Goal: Task Accomplishment & Management: Manage account settings

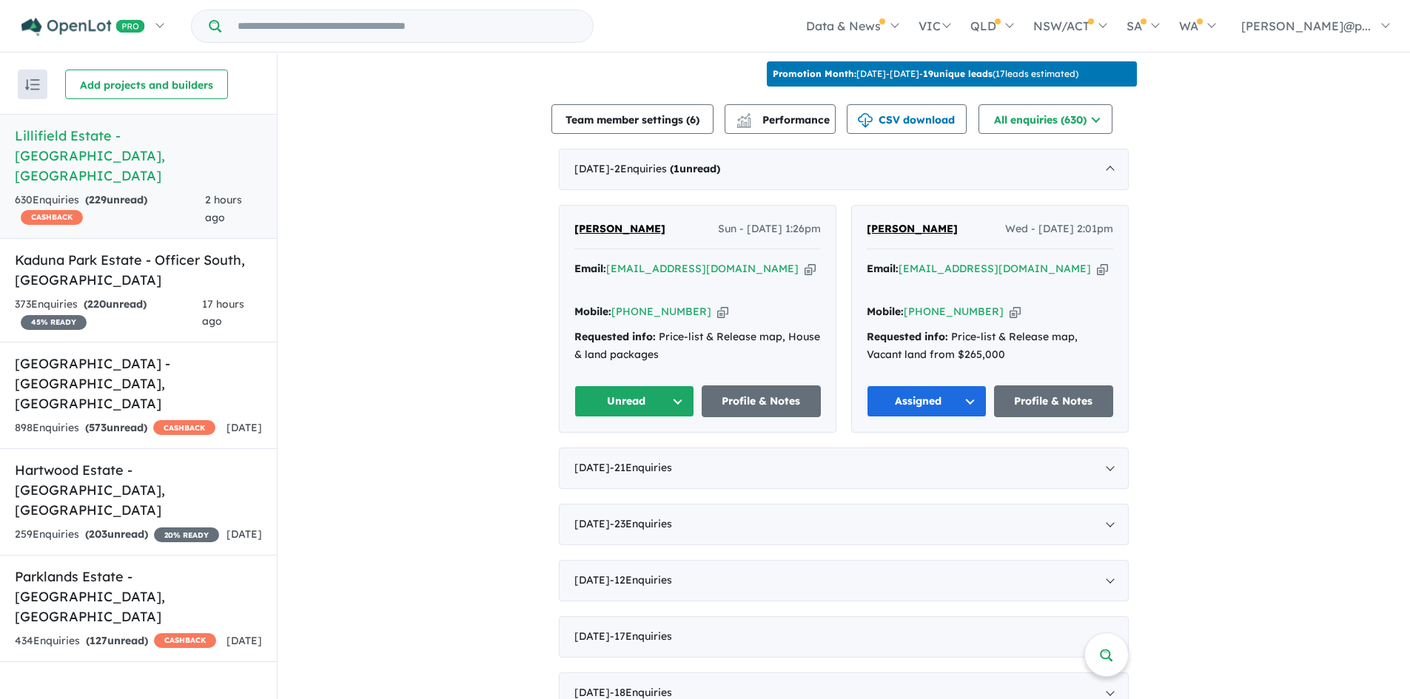
scroll to position [512, 0]
click at [717, 303] on icon "button" at bounding box center [722, 311] width 11 height 16
click at [804, 265] on icon "button" at bounding box center [809, 268] width 11 height 16
drag, startPoint x: 635, startPoint y: 215, endPoint x: 573, endPoint y: 219, distance: 61.6
click at [574, 220] on div "[PERSON_NAME] Sun - [DATE] 1:26pm" at bounding box center [697, 235] width 246 height 30
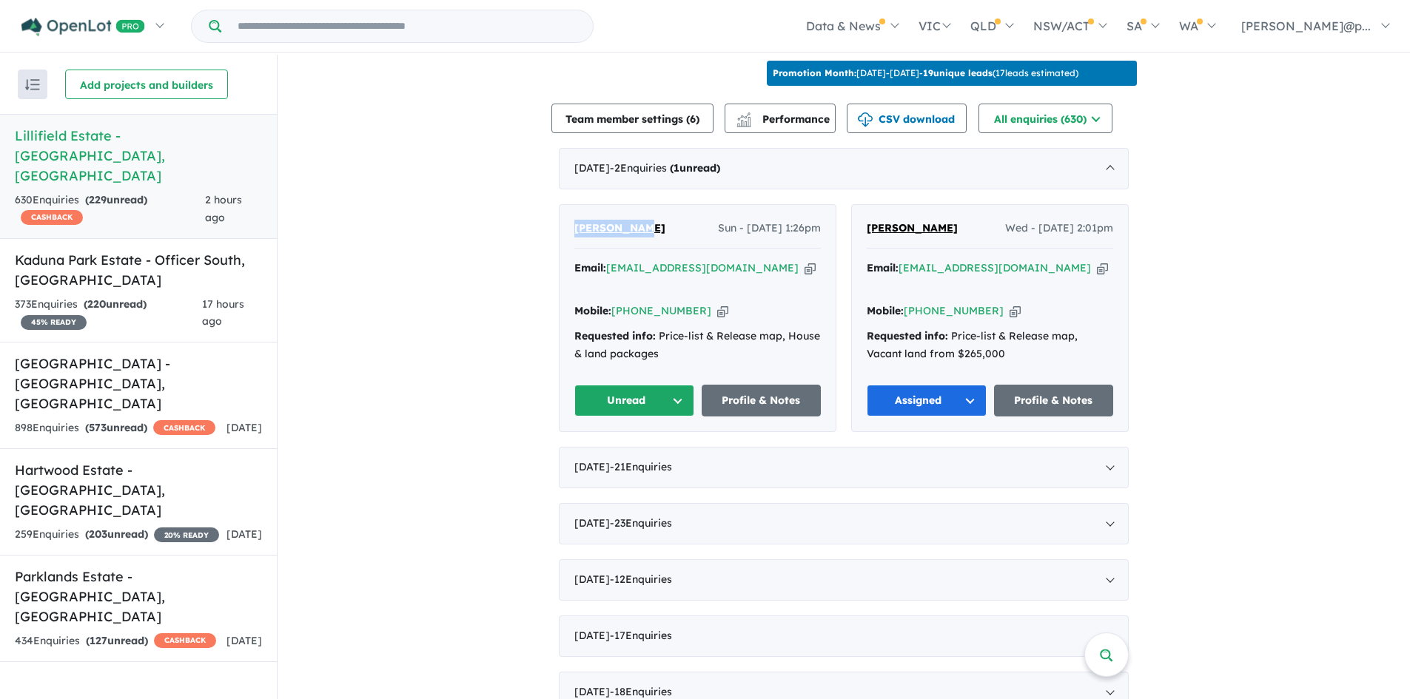
copy span "[PERSON_NAME]"
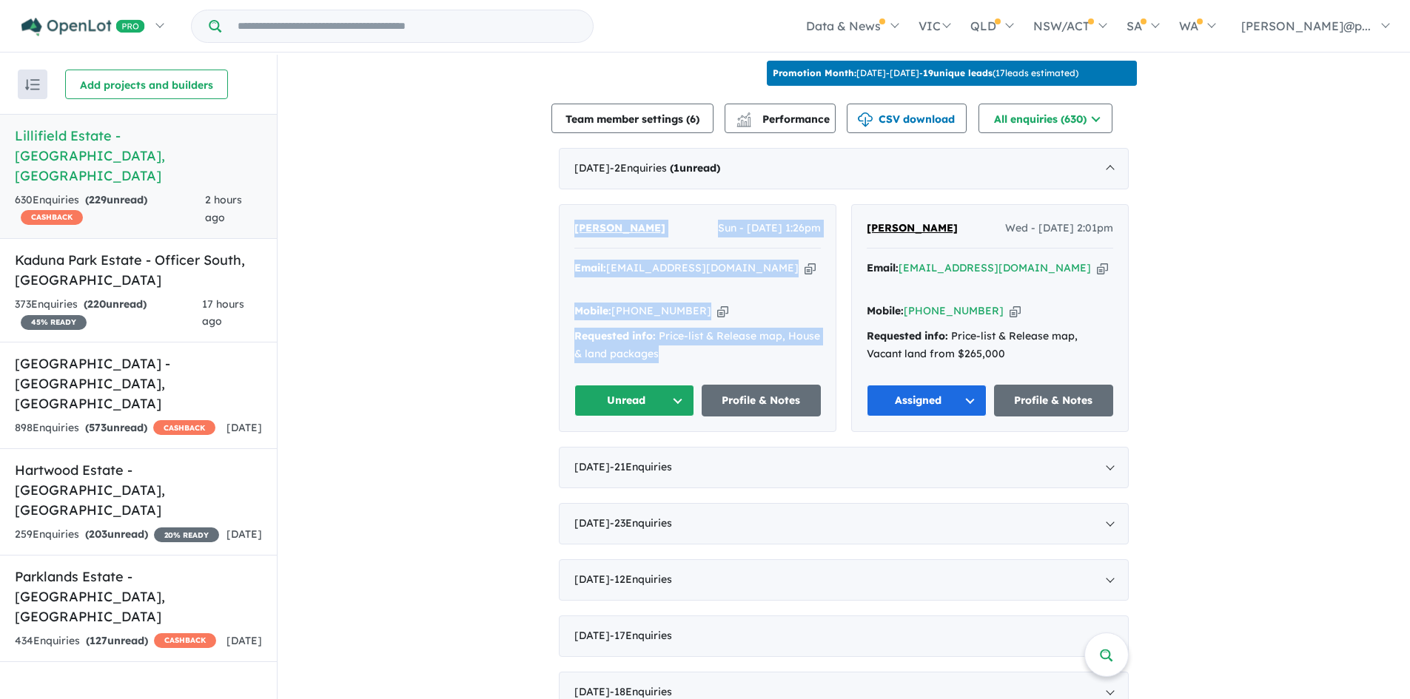
drag, startPoint x: 710, startPoint y: 343, endPoint x: 557, endPoint y: 216, distance: 199.2
click at [559, 216] on div "[PERSON_NAME] Sun - [DATE] 1:26pm Email: [EMAIL_ADDRESS][DOMAIN_NAME] Copied! M…" at bounding box center [697, 318] width 276 height 227
copy div "[PERSON_NAME] Sun - [DATE] 1:26pm Email: [EMAIL_ADDRESS][DOMAIN_NAME] Copied! M…"
click at [653, 385] on button "Unread" at bounding box center [634, 401] width 120 height 32
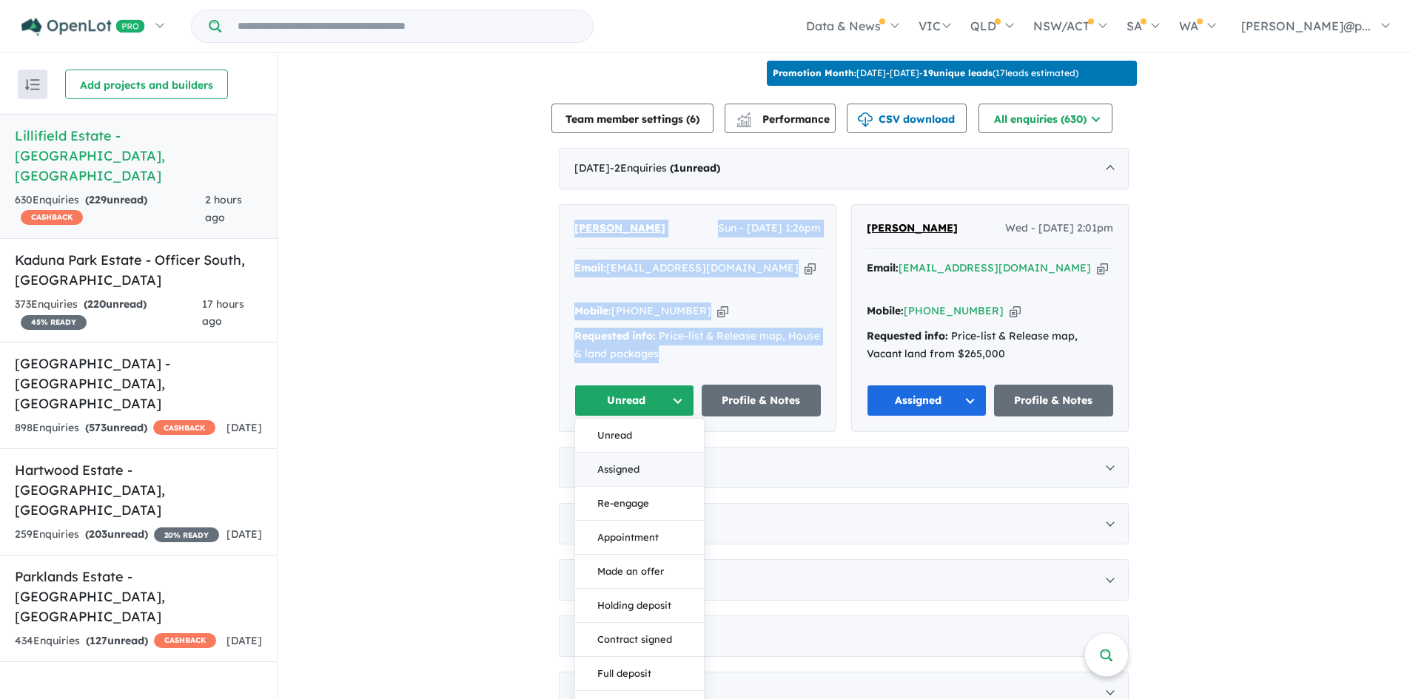
click at [634, 453] on button "Assigned" at bounding box center [639, 470] width 129 height 34
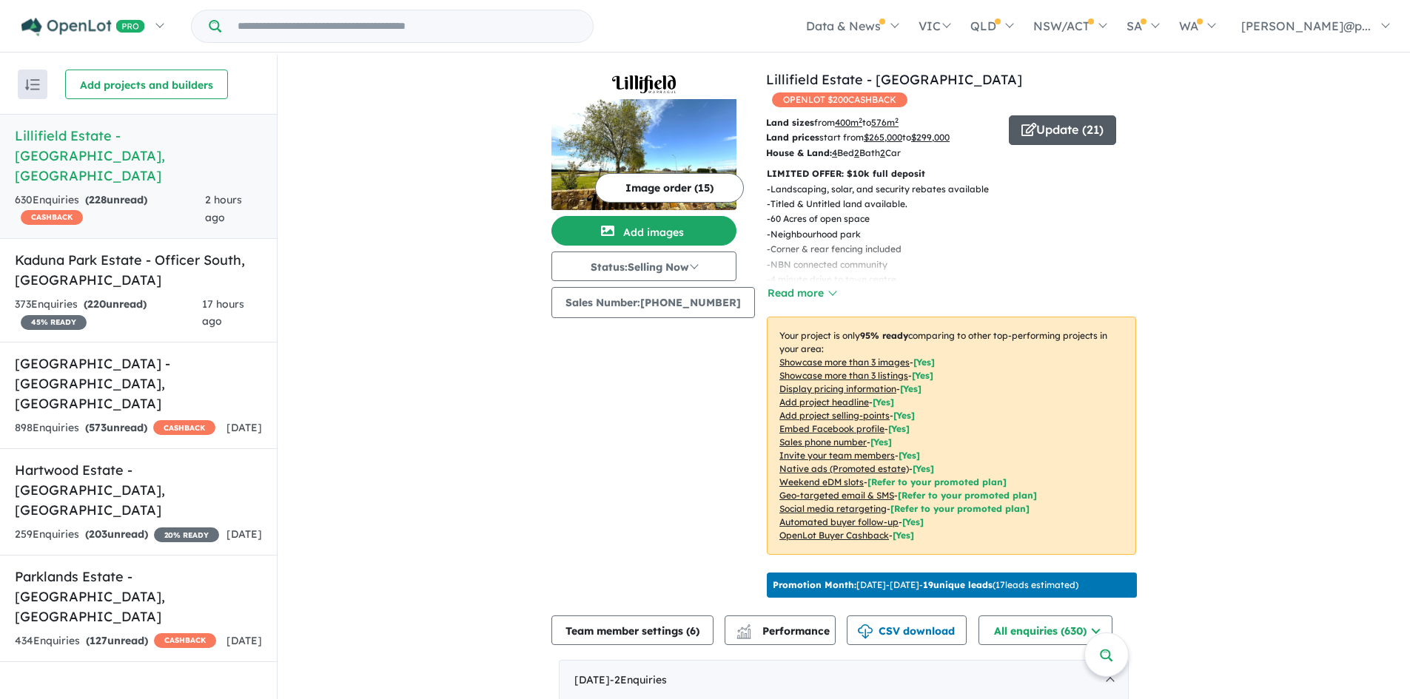
click at [1068, 115] on button "Update ( 21 )" at bounding box center [1062, 130] width 107 height 30
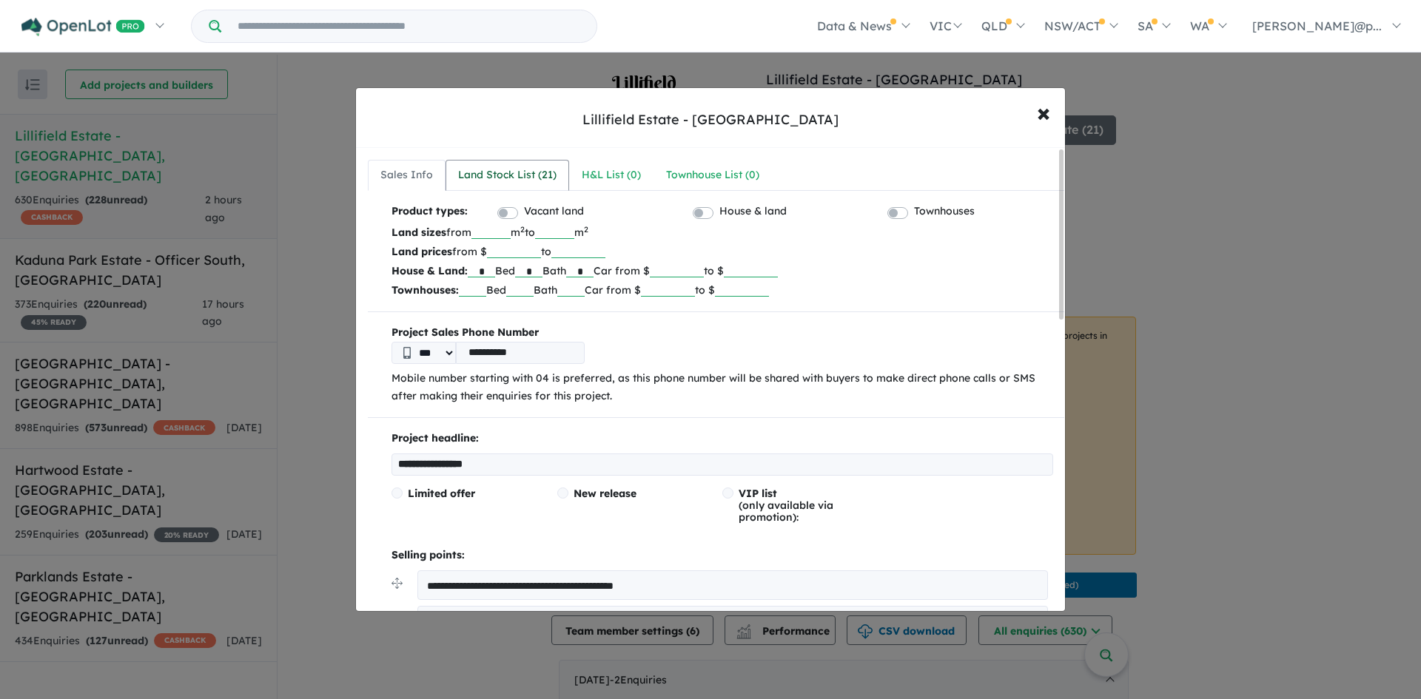
click at [505, 174] on div "Land Stock List ( 21 )" at bounding box center [507, 175] width 98 height 18
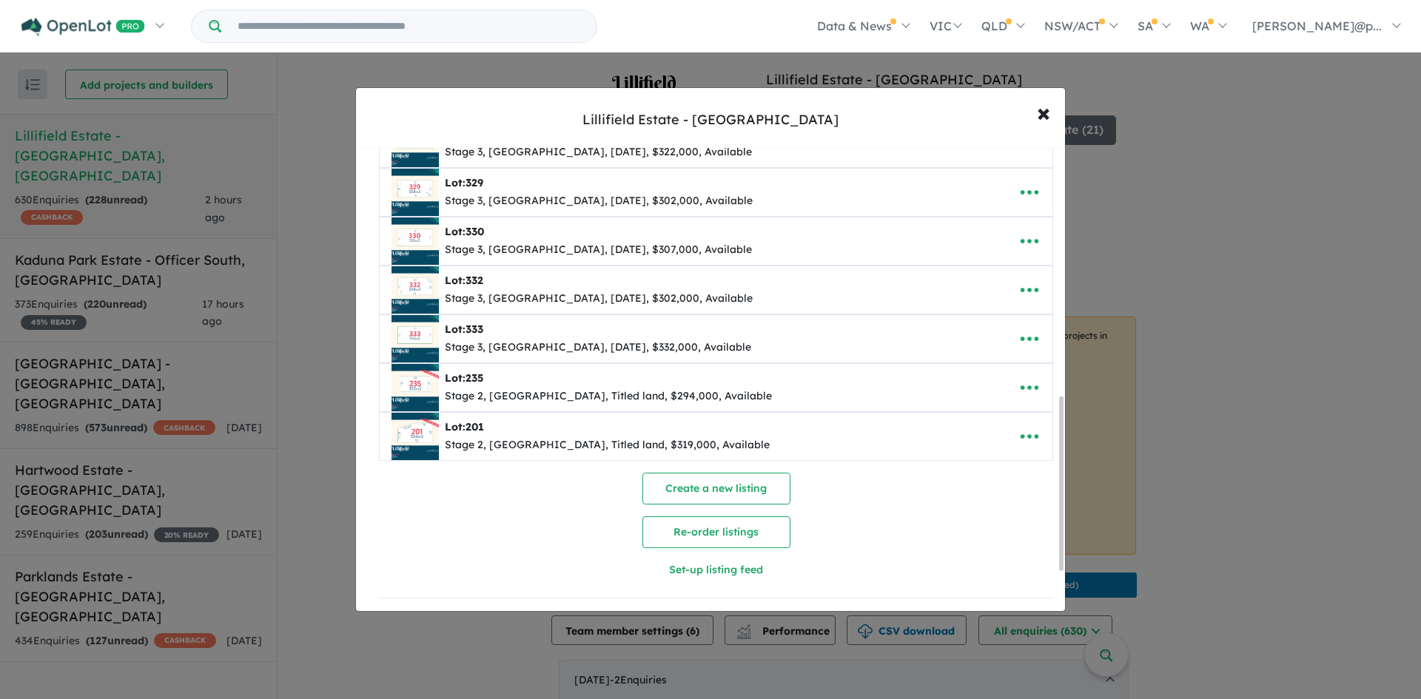
scroll to position [665, 0]
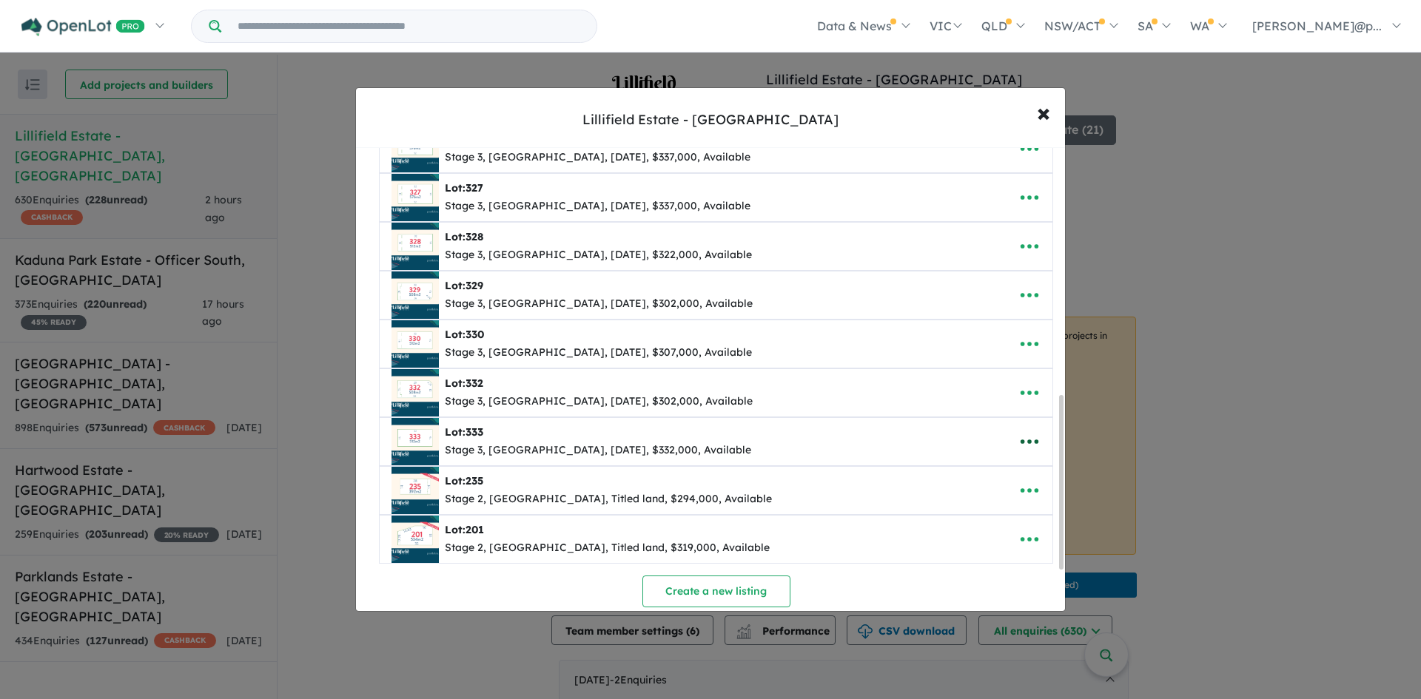
click at [1006, 437] on button "button" at bounding box center [1029, 442] width 46 height 34
click at [974, 505] on link "Remove" at bounding box center [997, 512] width 110 height 34
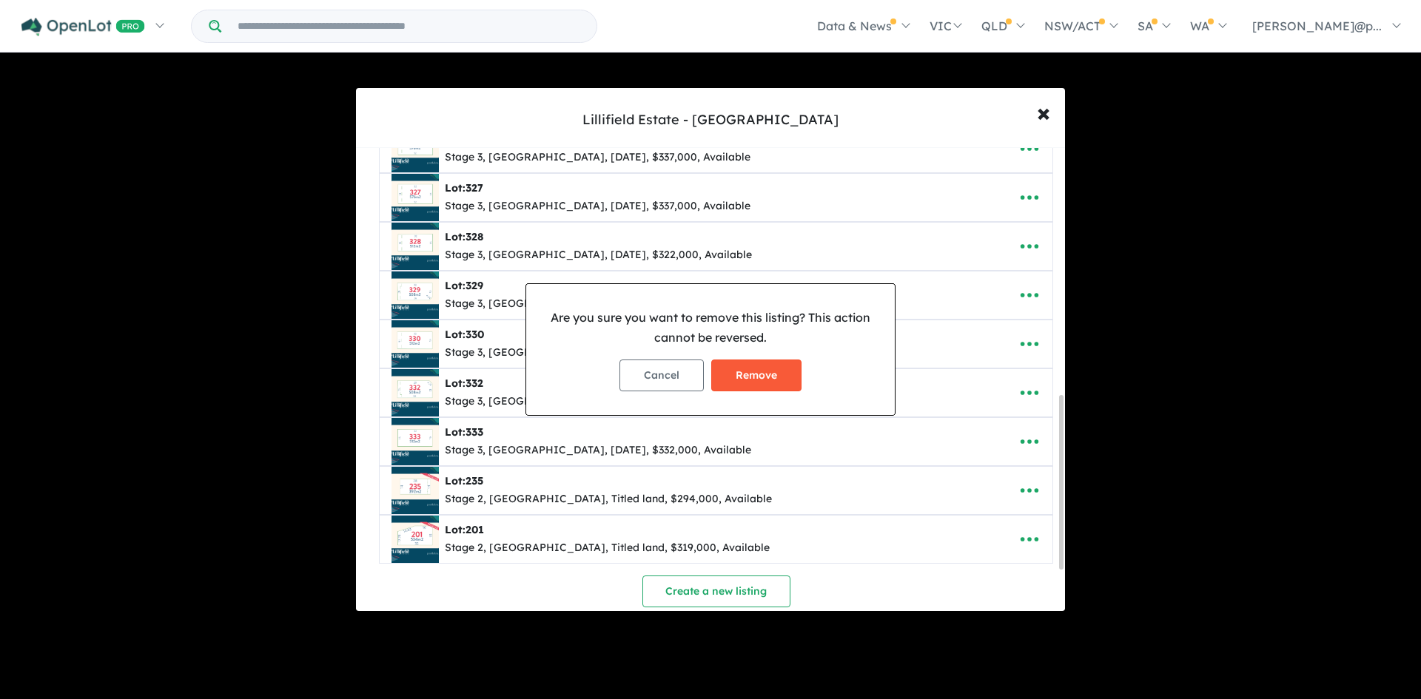
click at [751, 377] on button "Remove" at bounding box center [756, 376] width 90 height 32
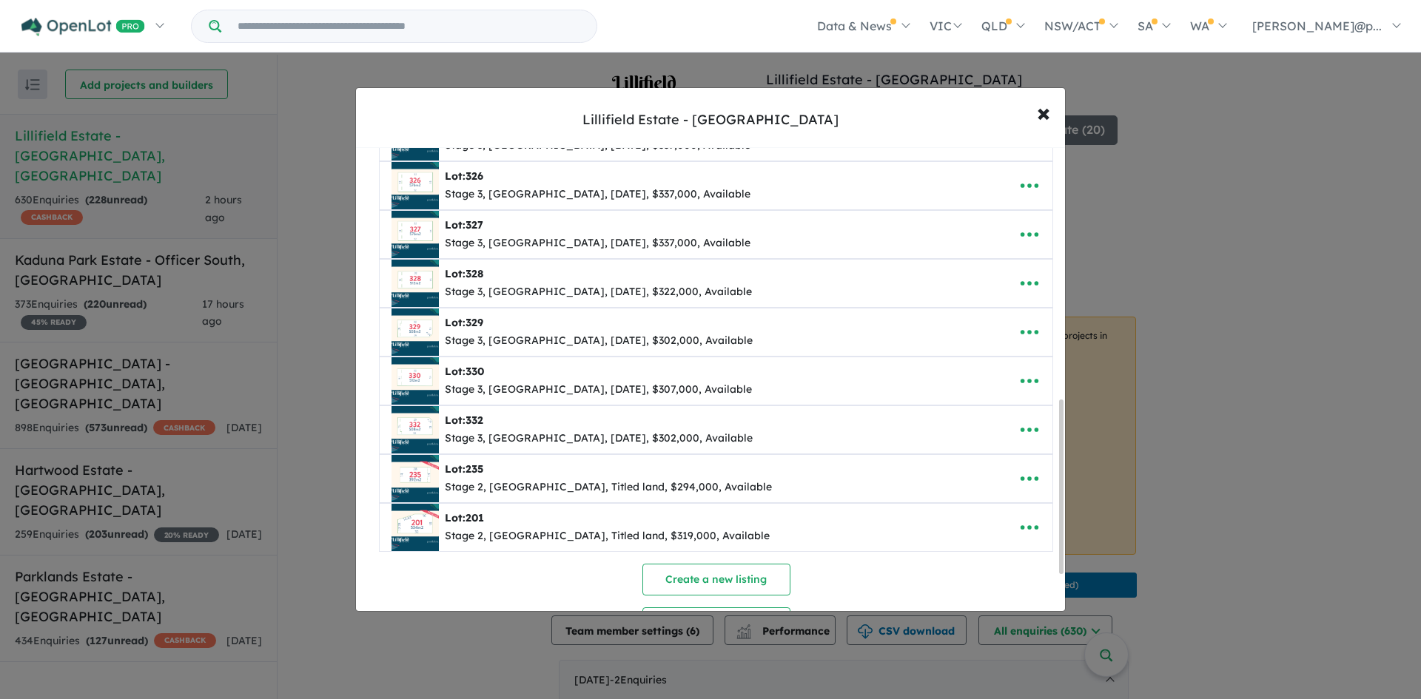
scroll to position [674, 0]
click at [1030, 121] on button "× Close" at bounding box center [1043, 112] width 43 height 40
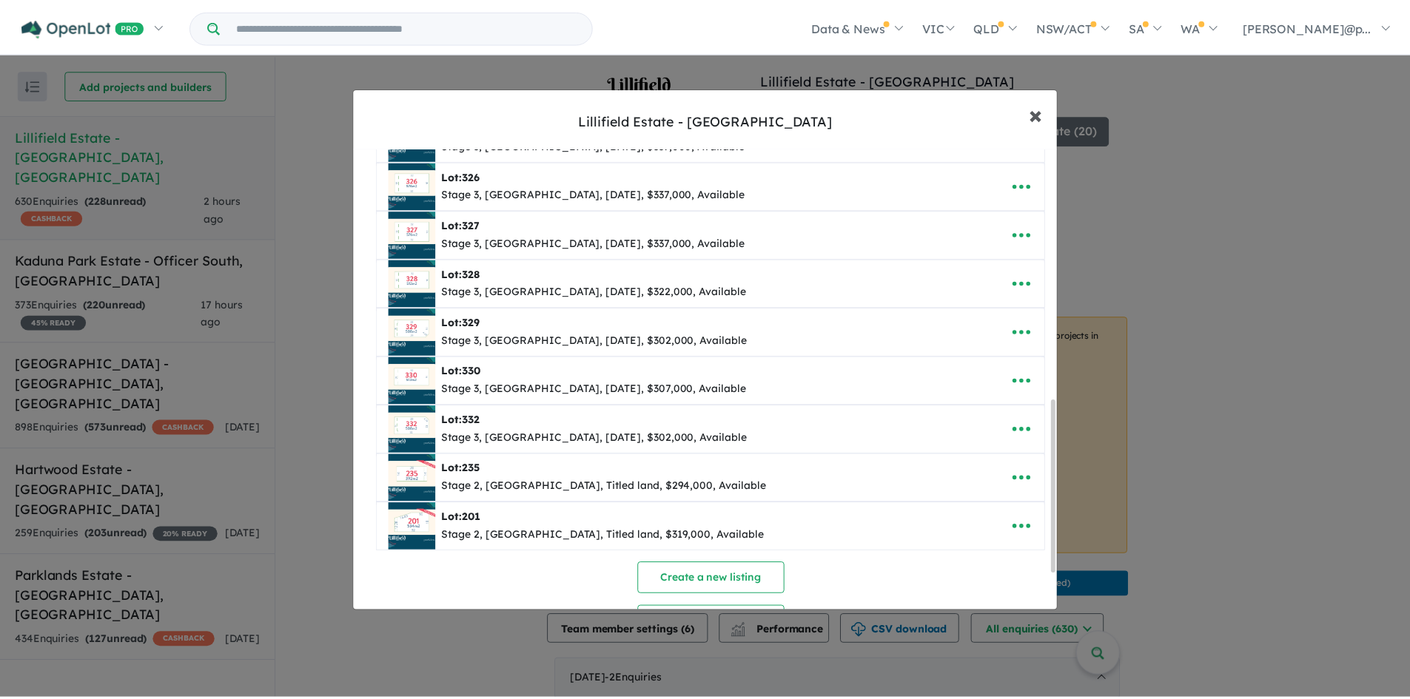
scroll to position [0, 0]
